Goal: Find specific page/section: Find specific page/section

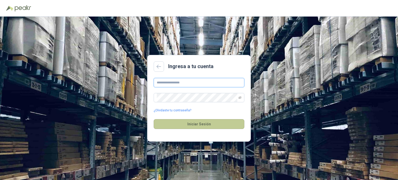
type input "**********"
click at [228, 119] on button "Iniciar Sesión" at bounding box center [199, 124] width 91 height 10
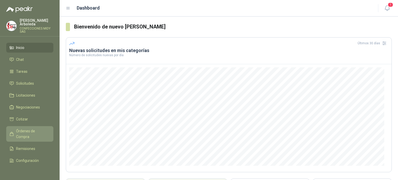
click at [23, 141] on link "Órdenes de Compra" at bounding box center [29, 134] width 47 height 16
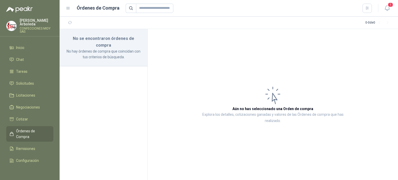
click at [15, 136] on li "Órdenes de Compra" at bounding box center [29, 133] width 41 height 11
click at [112, 50] on p "No hay órdenes de compra que coincidan con tus criterios de búsqueda." at bounding box center [103, 53] width 75 height 11
click at [69, 22] on icon "button" at bounding box center [70, 22] width 4 height 4
